Goal: Task Accomplishment & Management: Manage account settings

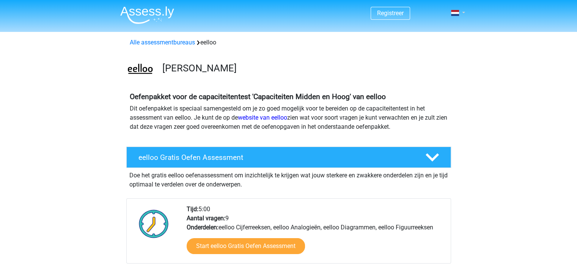
click at [457, 10] on span at bounding box center [455, 13] width 8 height 6
click at [431, 42] on link "Login" at bounding box center [436, 42] width 52 height 12
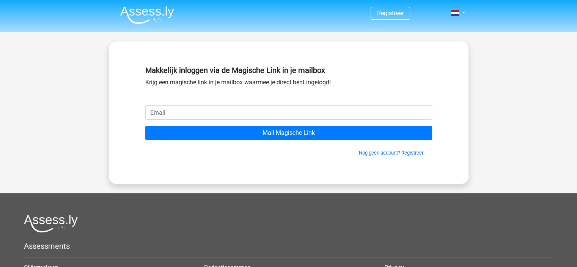
type input "d"
type input "571307@student.saxion.nl"
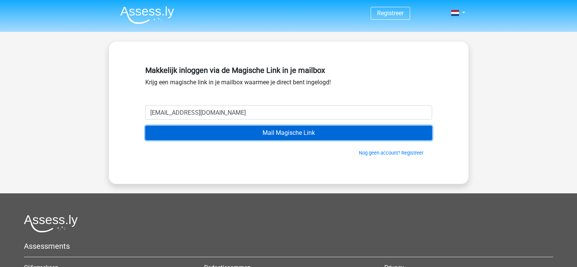
click at [253, 132] on input "Mail Magische Link" at bounding box center [288, 133] width 287 height 14
